Goal: Transaction & Acquisition: Purchase product/service

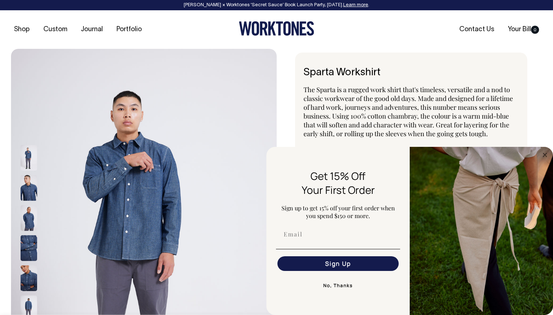
click at [28, 193] on img at bounding box center [29, 188] width 17 height 26
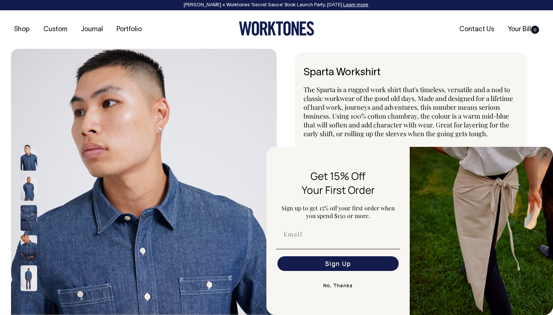
click at [28, 216] on img at bounding box center [29, 218] width 17 height 26
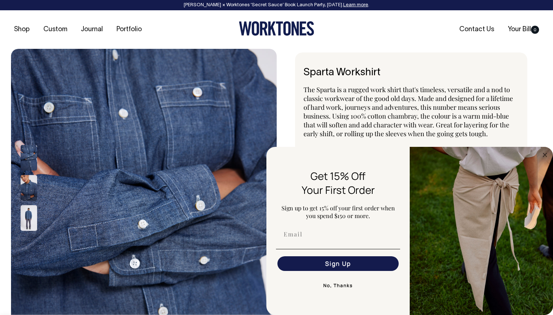
click at [30, 186] on img at bounding box center [29, 188] width 17 height 26
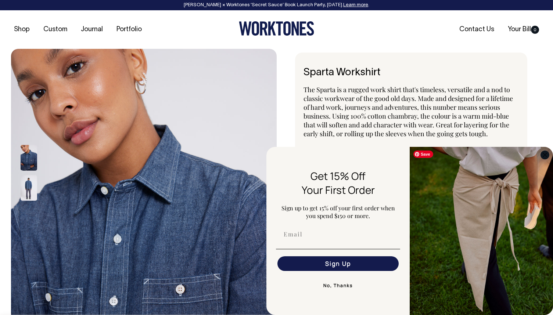
click at [546, 154] on circle "Close dialog" at bounding box center [544, 155] width 8 height 8
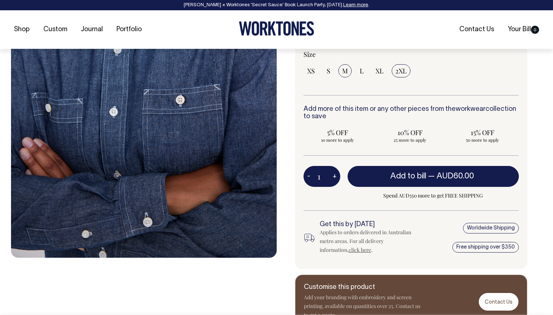
click at [348, 69] on input "M" at bounding box center [344, 70] width 13 height 13
radio input "true"
select select "M"
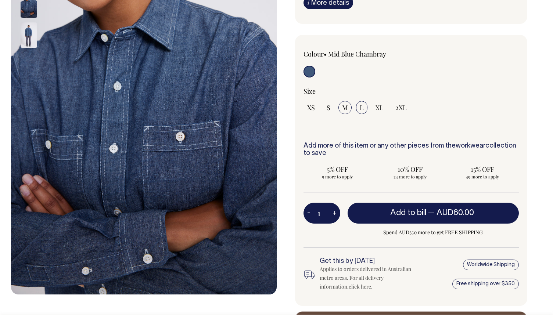
click at [361, 102] on label "L" at bounding box center [361, 107] width 11 height 13
click at [361, 102] on input "L" at bounding box center [361, 107] width 11 height 13
radio input "true"
select select "L"
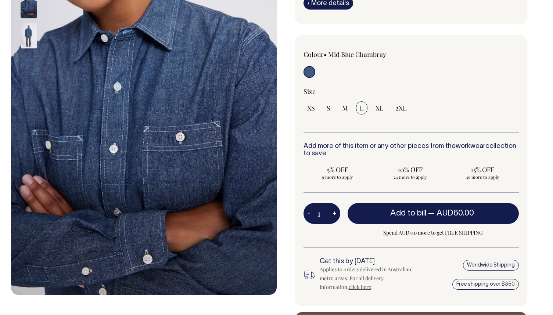
click at [362, 111] on span "L" at bounding box center [361, 108] width 4 height 9
click at [362, 111] on input "L" at bounding box center [361, 107] width 11 height 13
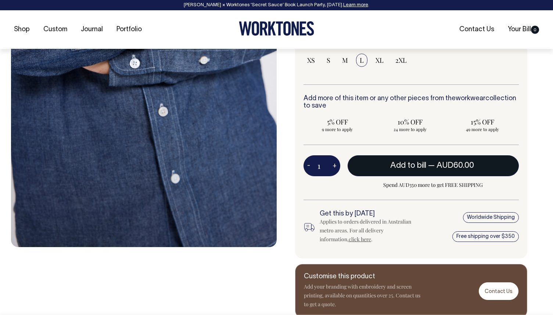
scroll to position [200, 0]
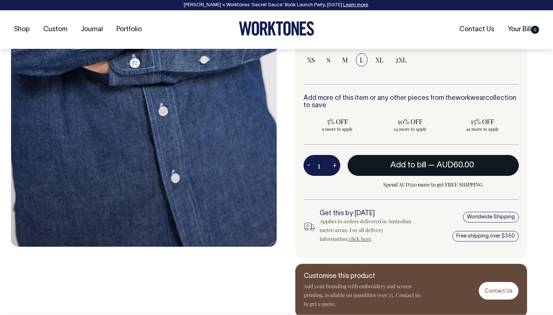
click at [441, 168] on span "AUD60.00" at bounding box center [454, 165] width 37 height 7
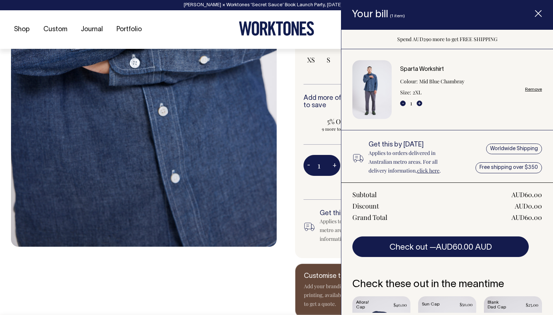
click at [233, 265] on div at bounding box center [143, 82] width 265 height 469
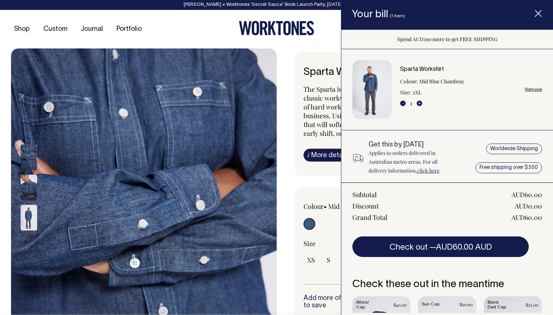
scroll to position [0, 0]
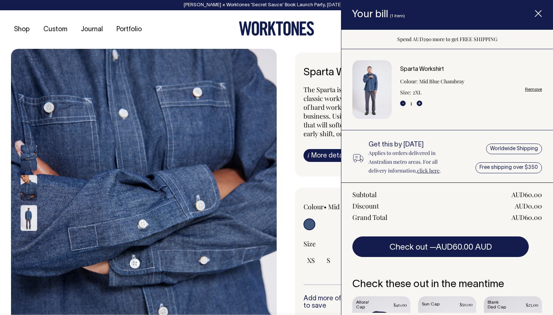
drag, startPoint x: 24, startPoint y: 192, endPoint x: 28, endPoint y: 202, distance: 11.4
click at [24, 192] on img at bounding box center [29, 188] width 17 height 26
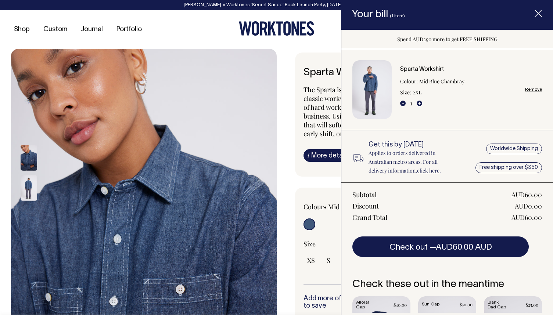
click at [32, 200] on img at bounding box center [29, 188] width 17 height 26
click at [537, 15] on icon "Item added to your cart" at bounding box center [537, 13] width 7 height 7
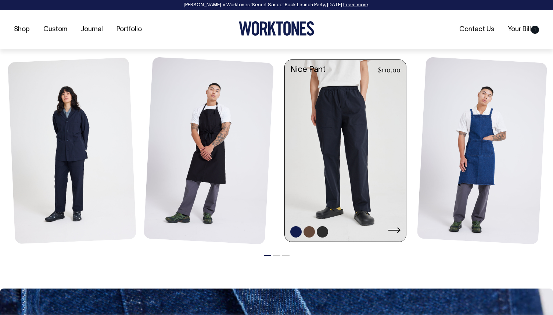
scroll to position [562, 0]
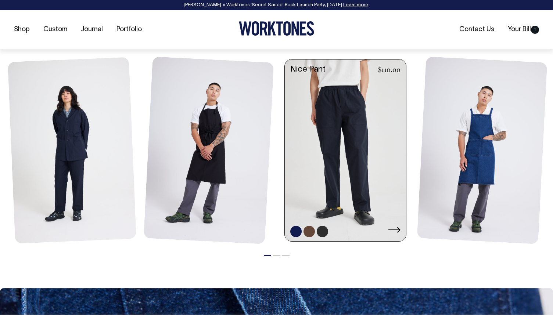
click at [363, 142] on link at bounding box center [345, 150] width 121 height 183
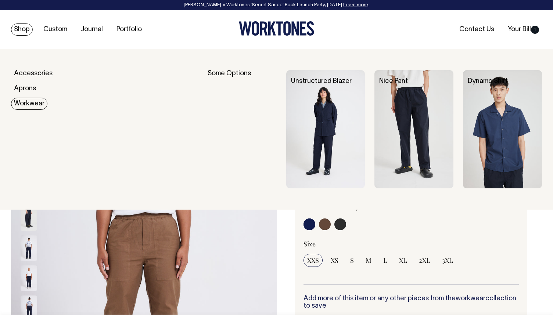
click at [33, 102] on link "Workwear" at bounding box center [29, 104] width 36 height 12
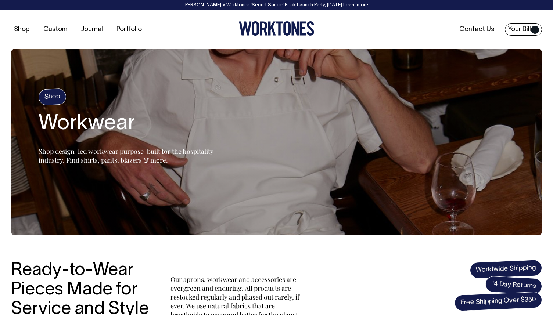
click at [531, 27] on span "1" at bounding box center [535, 30] width 8 height 8
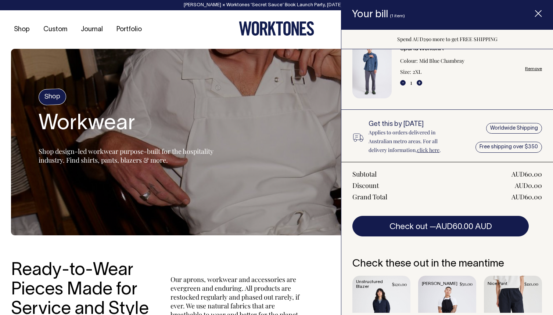
scroll to position [27, 0]
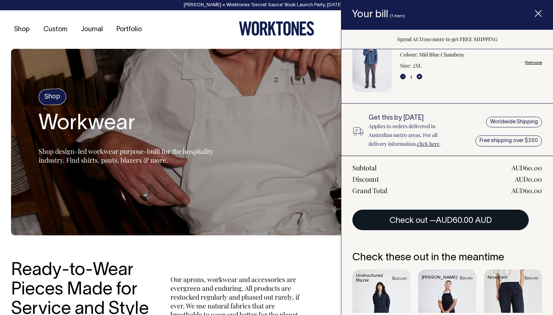
click at [454, 216] on button "Check out — AUD60.00 AUD" at bounding box center [440, 220] width 176 height 21
